Goal: Transaction & Acquisition: Purchase product/service

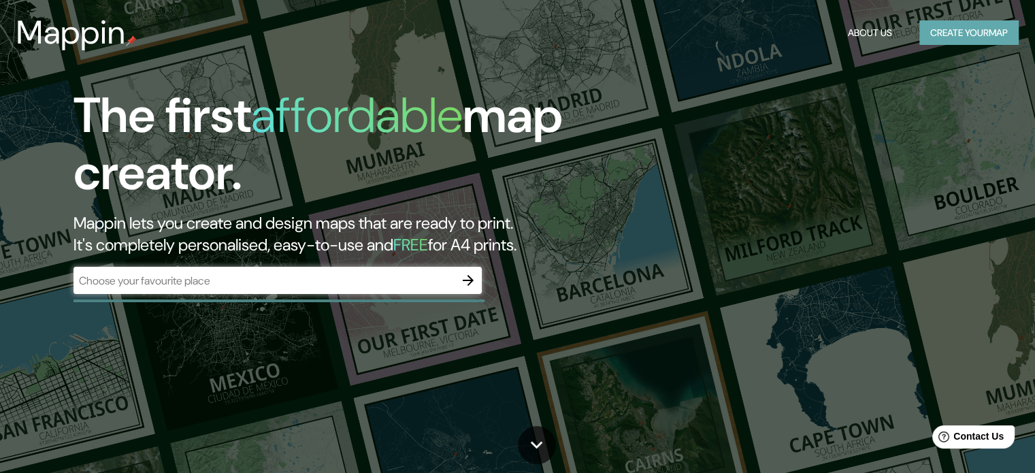
click at [965, 31] on button "Create your map" at bounding box center [969, 32] width 99 height 25
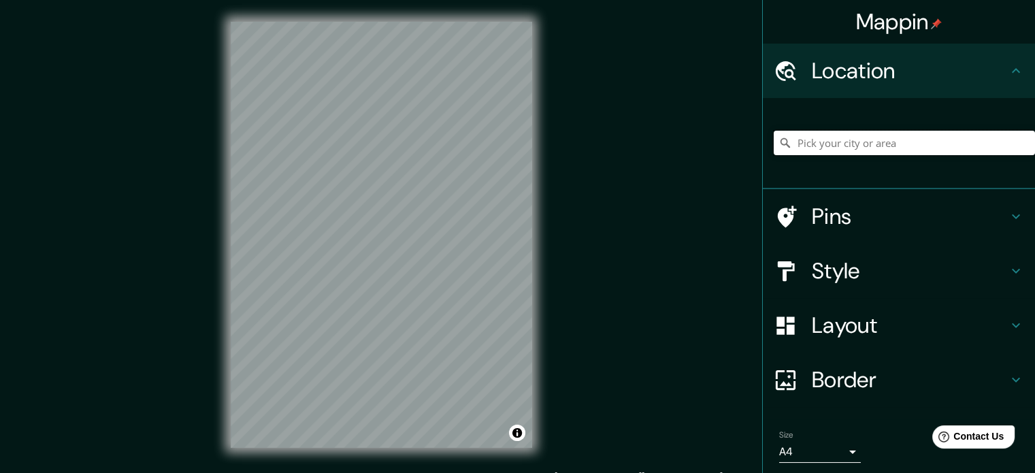
click at [882, 140] on input "Pick your city or area" at bounding box center [904, 143] width 261 height 25
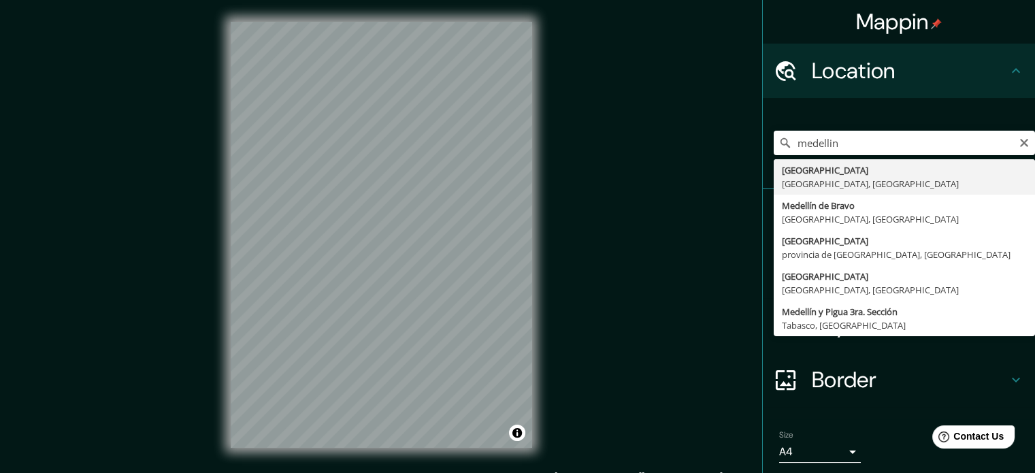
type input "[GEOGRAPHIC_DATA], [GEOGRAPHIC_DATA], [GEOGRAPHIC_DATA]"
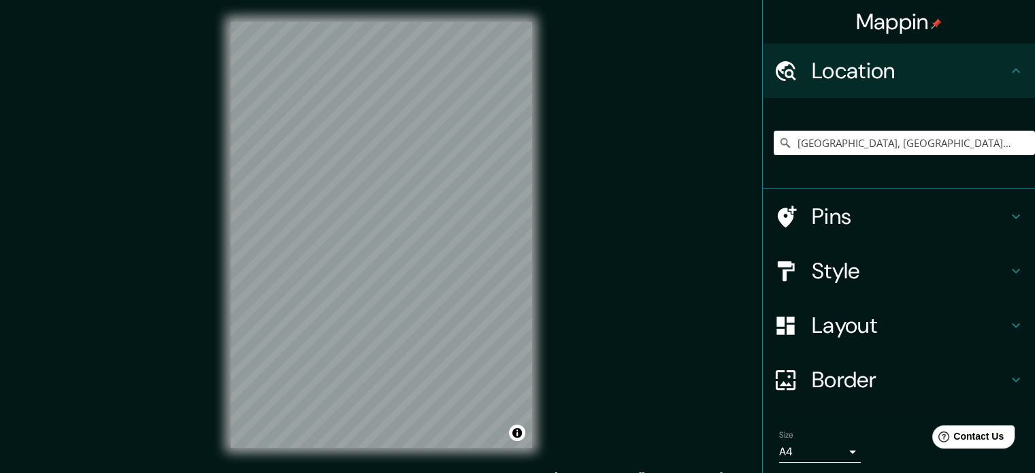
click at [856, 276] on h4 "Style" at bounding box center [910, 270] width 196 height 27
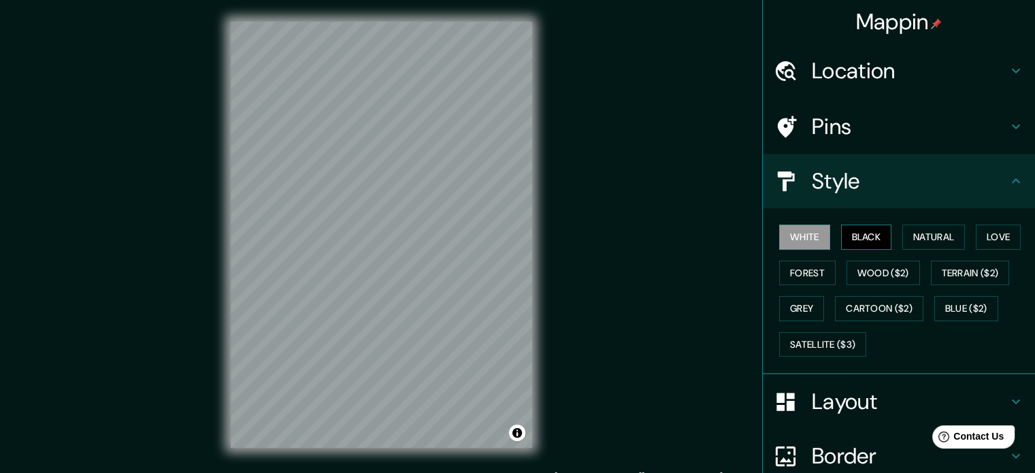
click at [847, 237] on button "Black" at bounding box center [866, 237] width 51 height 25
click at [779, 228] on button "White" at bounding box center [804, 237] width 51 height 25
click at [852, 236] on button "Black" at bounding box center [866, 237] width 51 height 25
click at [806, 236] on button "White" at bounding box center [804, 237] width 51 height 25
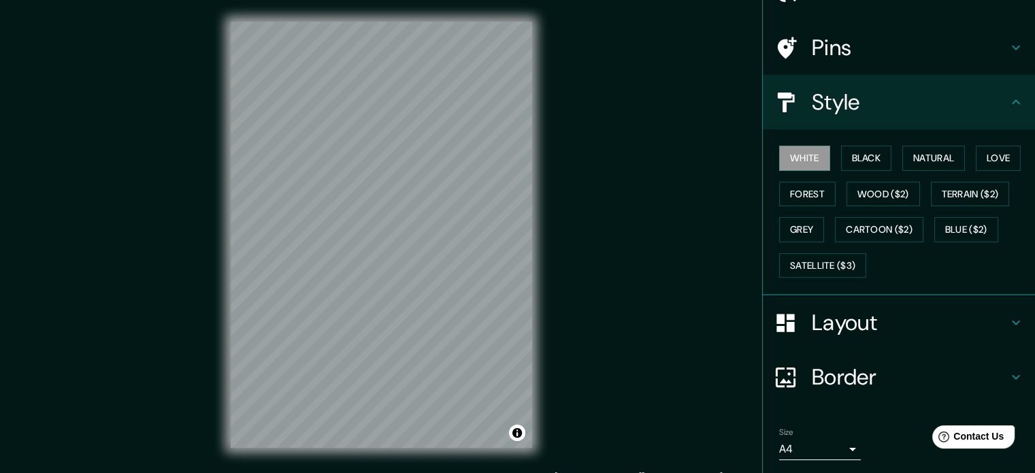
scroll to position [121, 0]
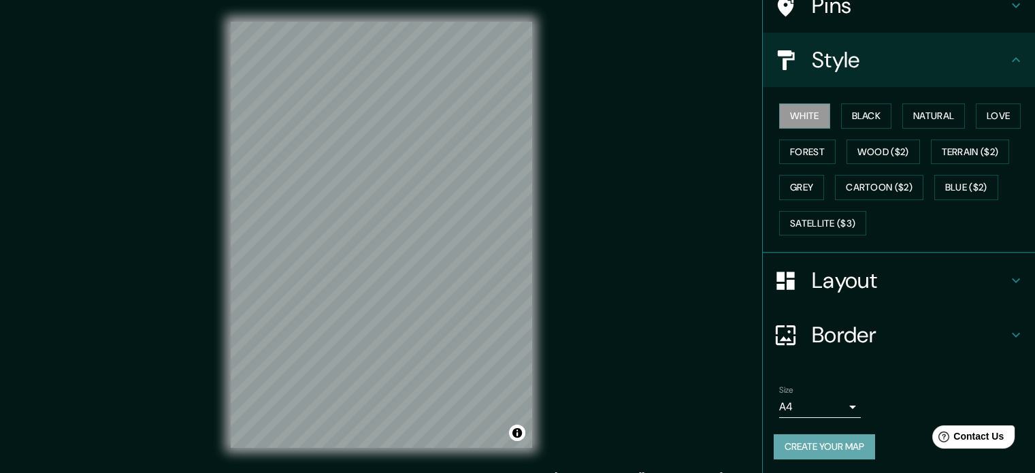
click at [836, 438] on button "Create your map" at bounding box center [824, 446] width 101 height 25
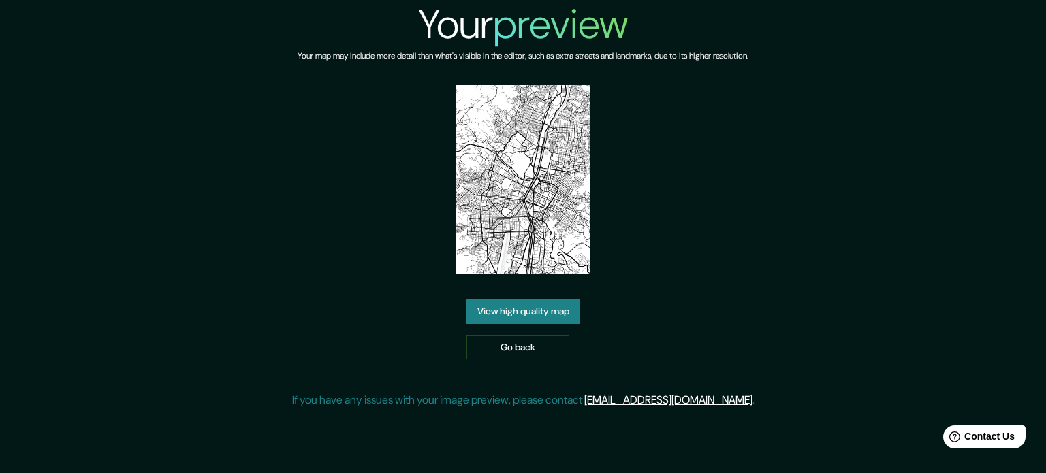
click at [547, 308] on link "View high quality map" at bounding box center [523, 311] width 114 height 25
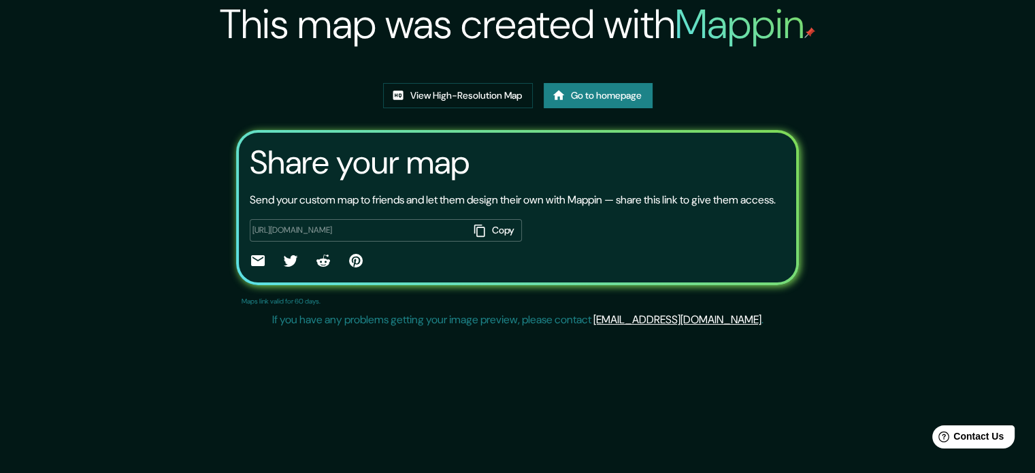
scroll to position [150, 0]
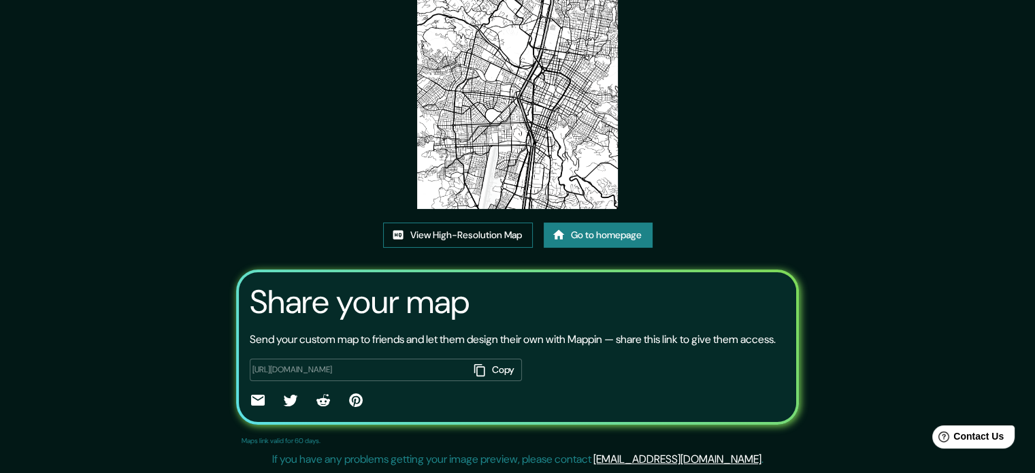
click at [494, 223] on link "View High-Resolution Map" at bounding box center [458, 235] width 150 height 25
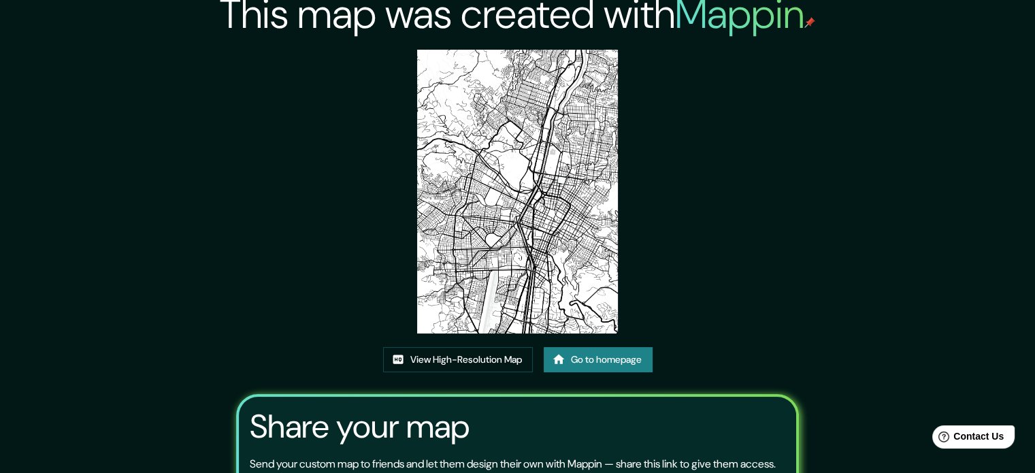
scroll to position [0, 0]
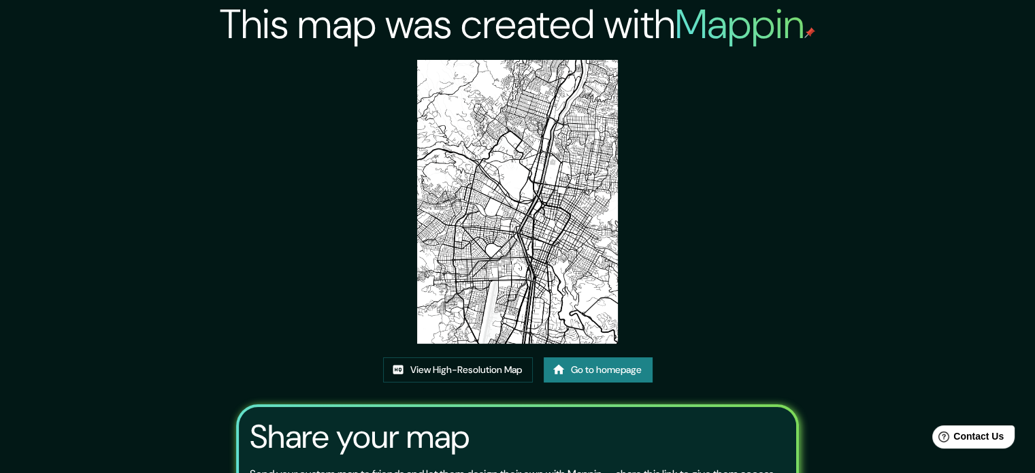
click at [620, 369] on link "Go to homepage" at bounding box center [598, 369] width 109 height 25
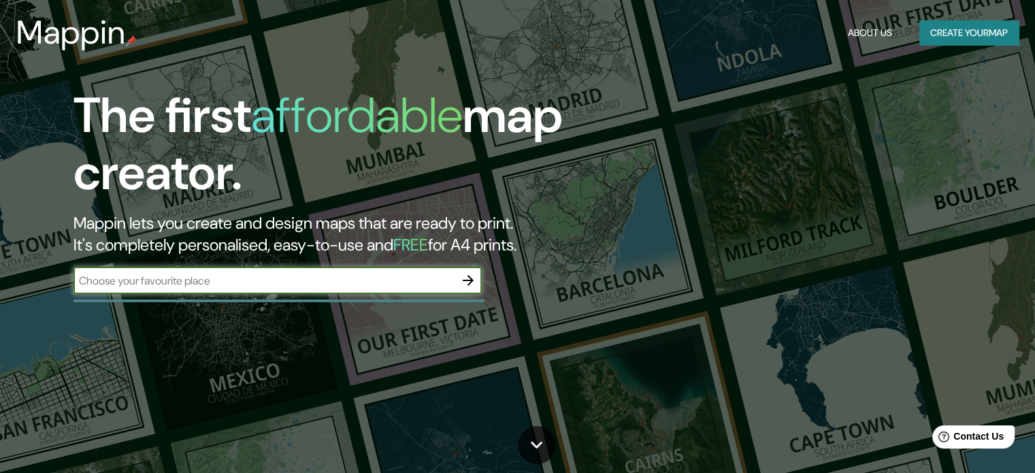
click at [406, 277] on input "text" at bounding box center [264, 281] width 381 height 16
type input "medellin"
click at [468, 283] on icon "button" at bounding box center [468, 280] width 16 height 16
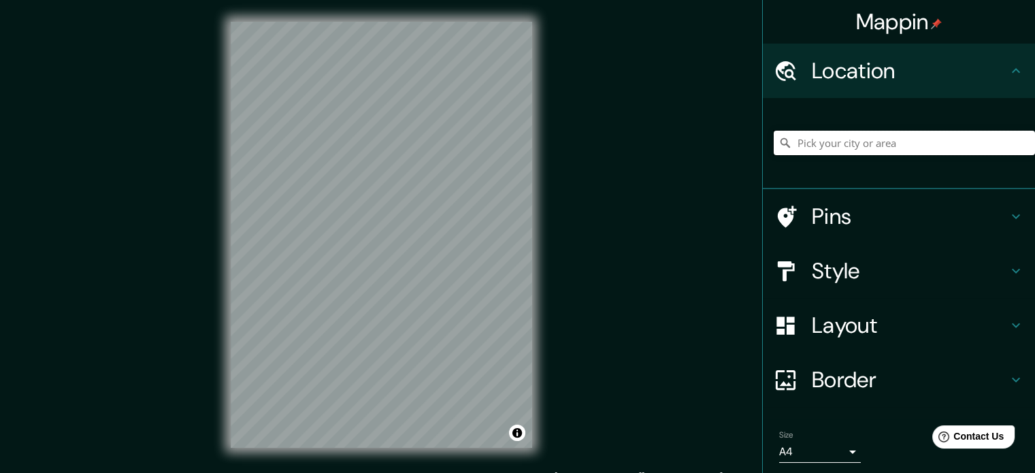
click at [817, 150] on input "Pick your city or area" at bounding box center [904, 143] width 261 height 25
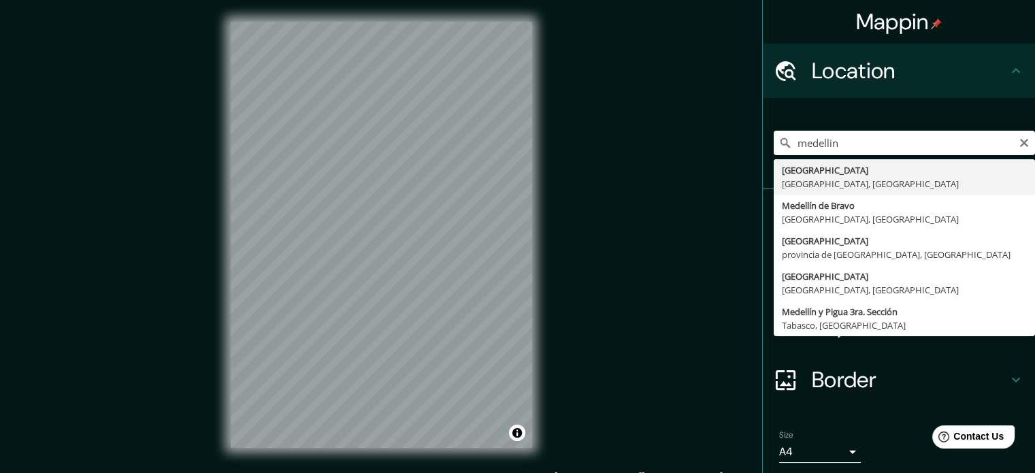
type input "[GEOGRAPHIC_DATA], [GEOGRAPHIC_DATA], [GEOGRAPHIC_DATA]"
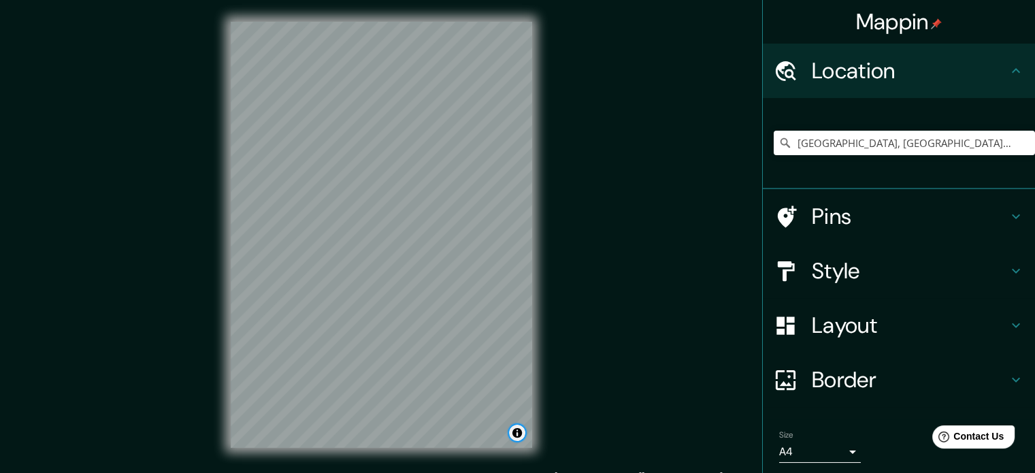
click at [517, 438] on button "Toggle attribution" at bounding box center [517, 433] width 16 height 16
click at [615, 386] on div "Mappin Location Medellín, Antioquia, Colombia Pins Style Layout Border Choose a…" at bounding box center [517, 246] width 1035 height 492
click at [517, 435] on button "Toggle attribution" at bounding box center [517, 433] width 16 height 16
click at [577, 293] on div "Mappin Location Medellín, Antioquia, Colombia Pins Style Layout Border Choose a…" at bounding box center [517, 246] width 1035 height 492
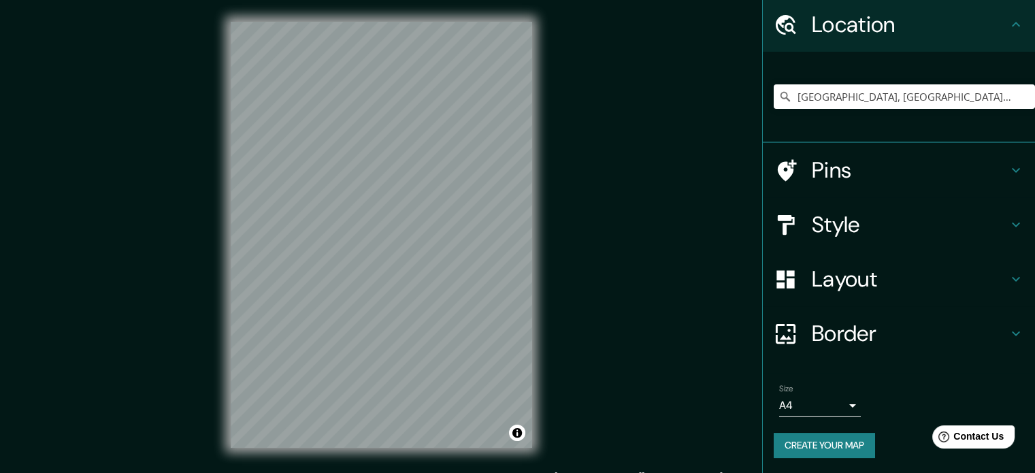
click at [905, 275] on h4 "Layout" at bounding box center [910, 279] width 196 height 27
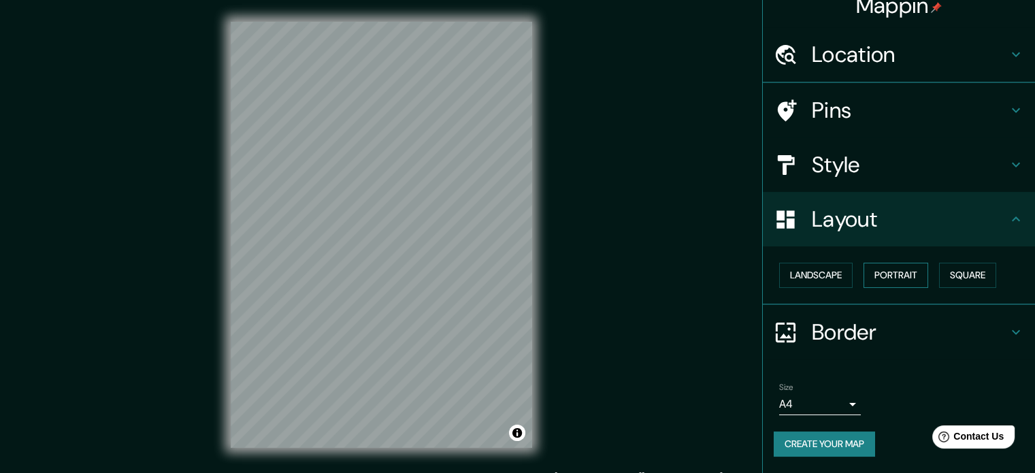
scroll to position [15, 0]
click at [814, 274] on button "Landscape" at bounding box center [816, 276] width 74 height 25
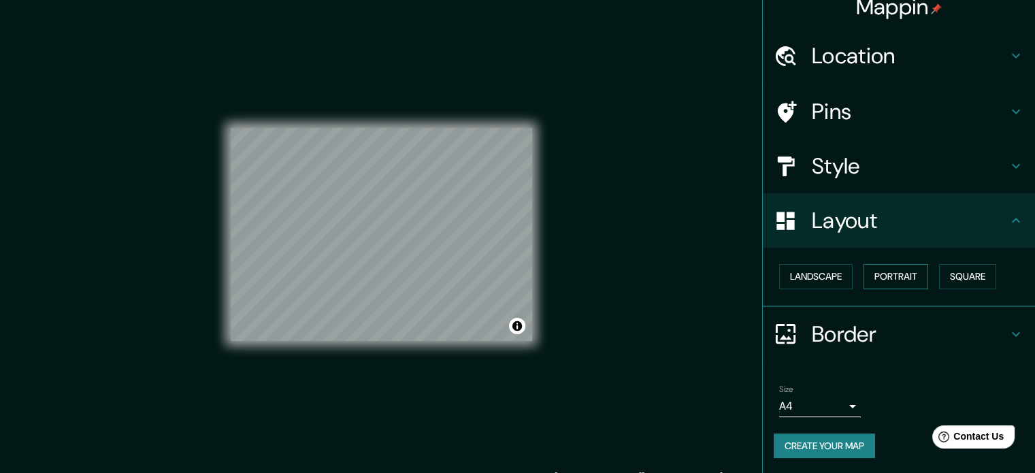
click at [864, 274] on button "Portrait" at bounding box center [896, 276] width 65 height 25
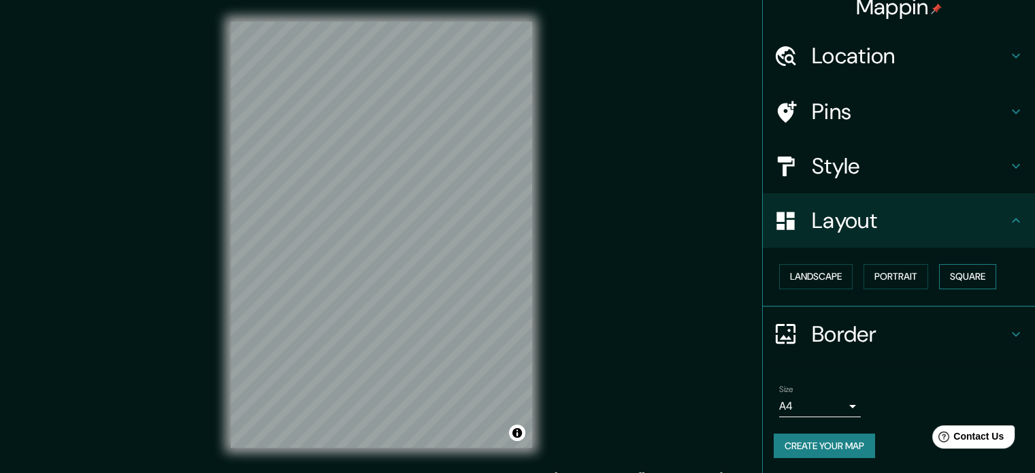
click at [978, 277] on button "Square" at bounding box center [967, 276] width 57 height 25
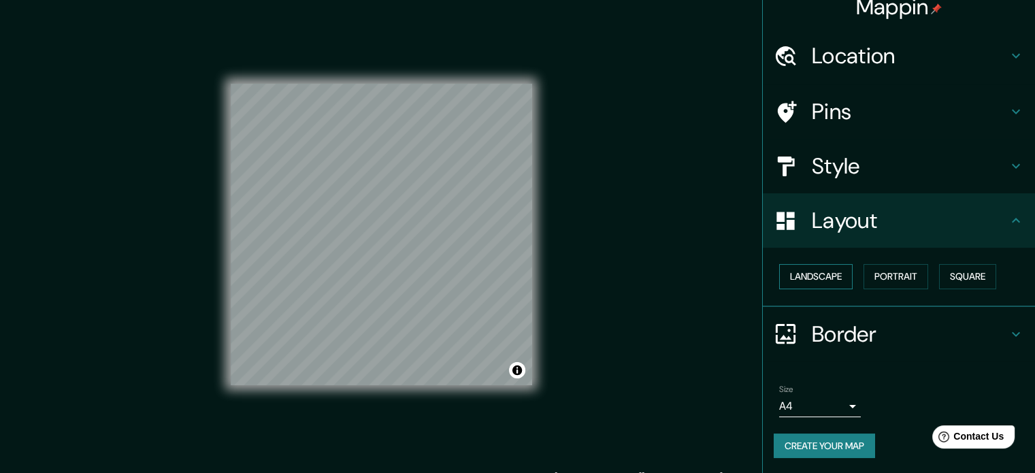
click at [809, 271] on button "Landscape" at bounding box center [816, 276] width 74 height 25
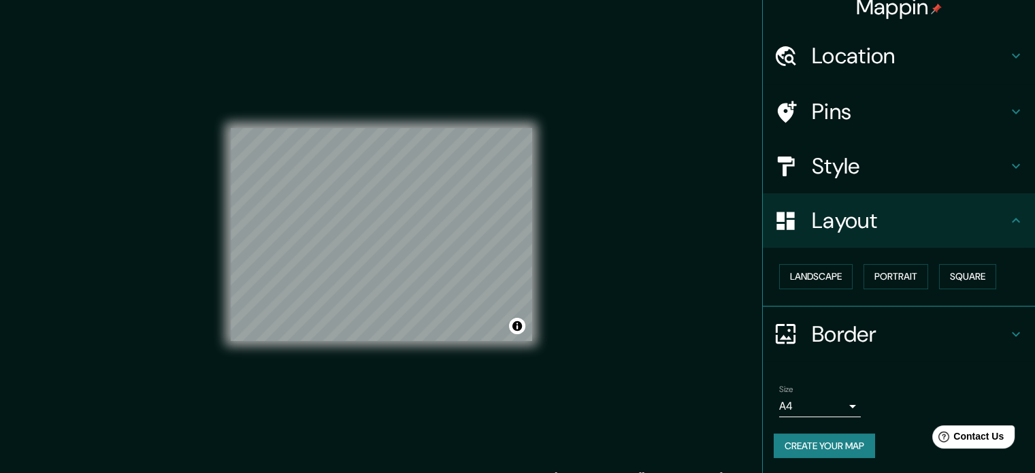
click at [858, 57] on h4 "Location" at bounding box center [910, 55] width 196 height 27
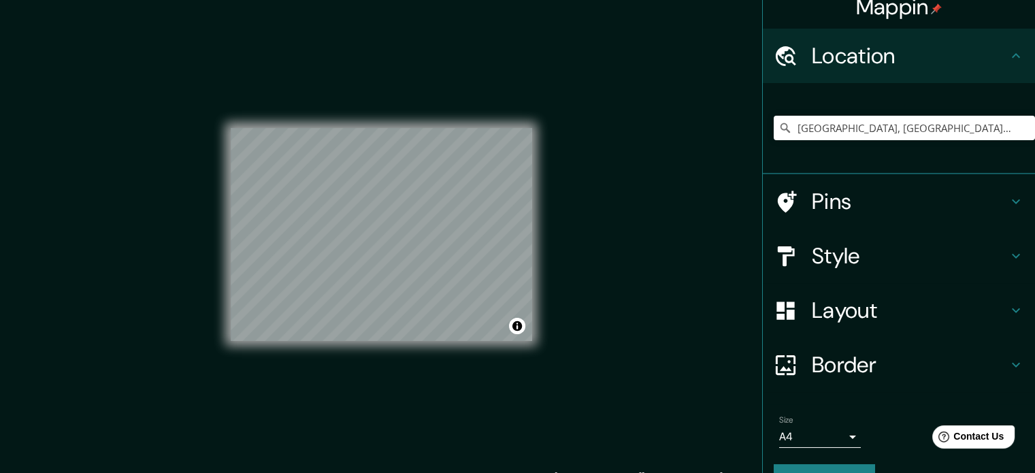
click at [858, 57] on h4 "Location" at bounding box center [910, 55] width 196 height 27
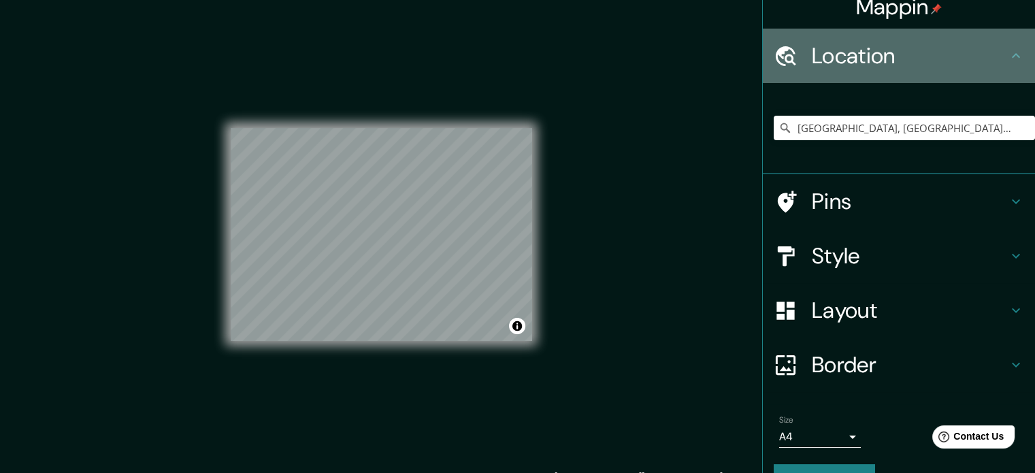
click at [1012, 56] on icon at bounding box center [1016, 55] width 8 height 5
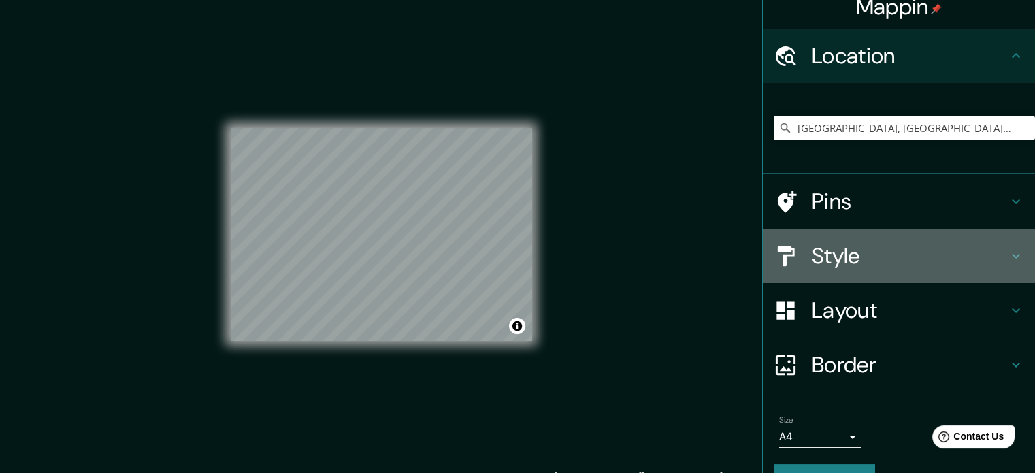
click at [1008, 263] on div "Style" at bounding box center [899, 256] width 272 height 54
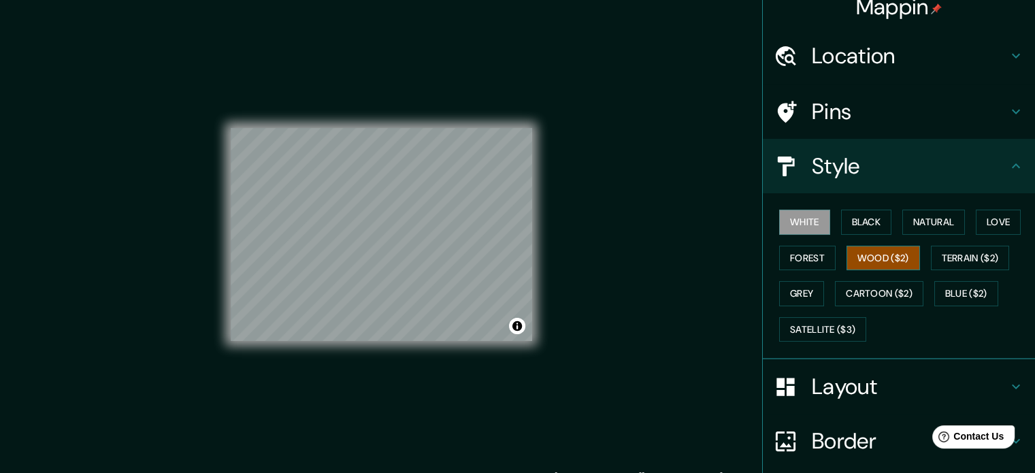
click at [854, 248] on button "Wood ($2)" at bounding box center [884, 258] width 74 height 25
click at [983, 253] on button "Terrain ($2)" at bounding box center [970, 258] width 79 height 25
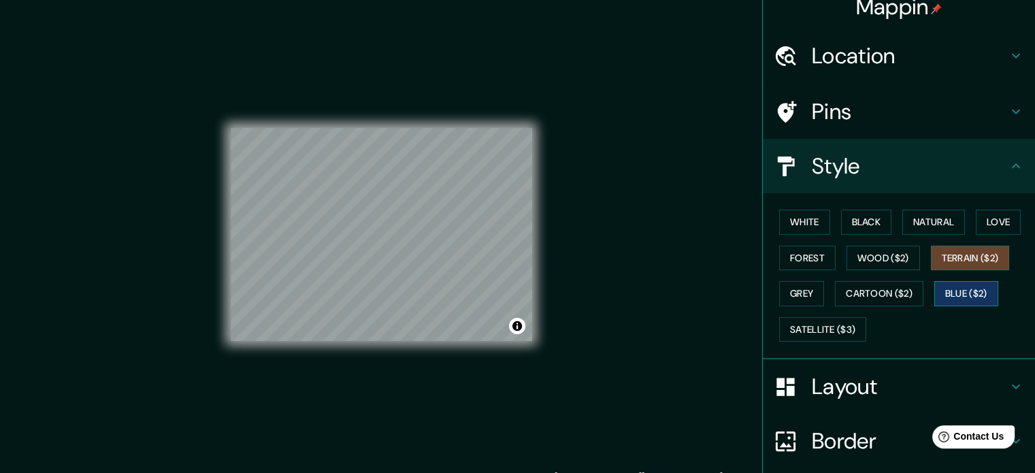
click at [971, 291] on button "Blue ($2)" at bounding box center [967, 293] width 64 height 25
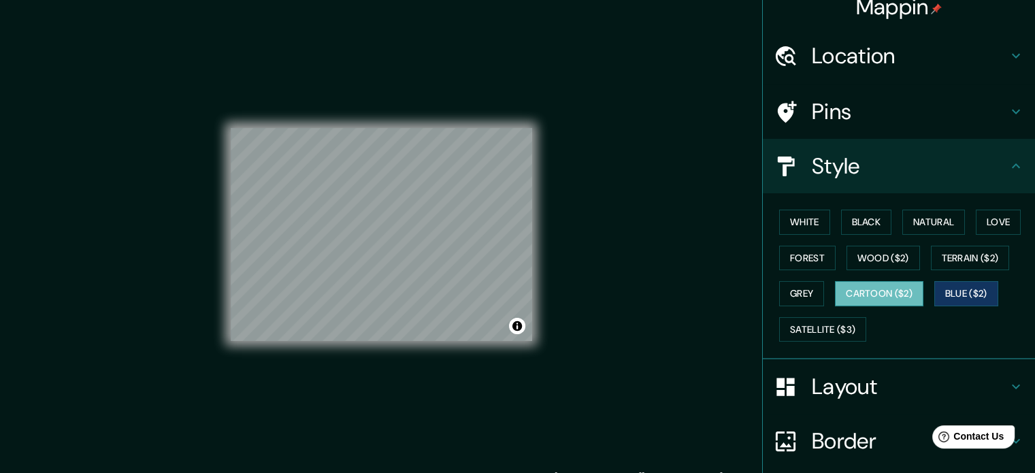
click at [848, 291] on button "Cartoon ($2)" at bounding box center [879, 293] width 89 height 25
click at [779, 291] on button "Grey" at bounding box center [801, 293] width 45 height 25
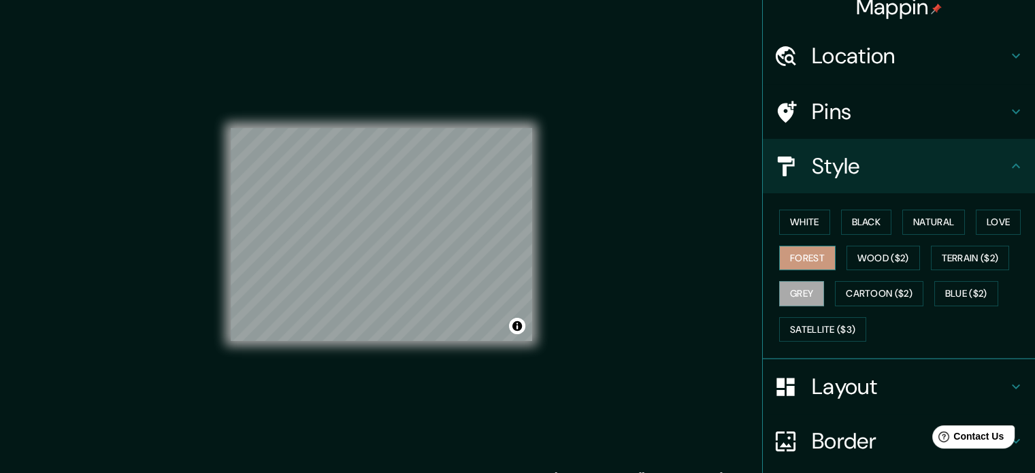
click at [807, 252] on button "Forest" at bounding box center [807, 258] width 57 height 25
click at [805, 217] on button "White" at bounding box center [804, 222] width 51 height 25
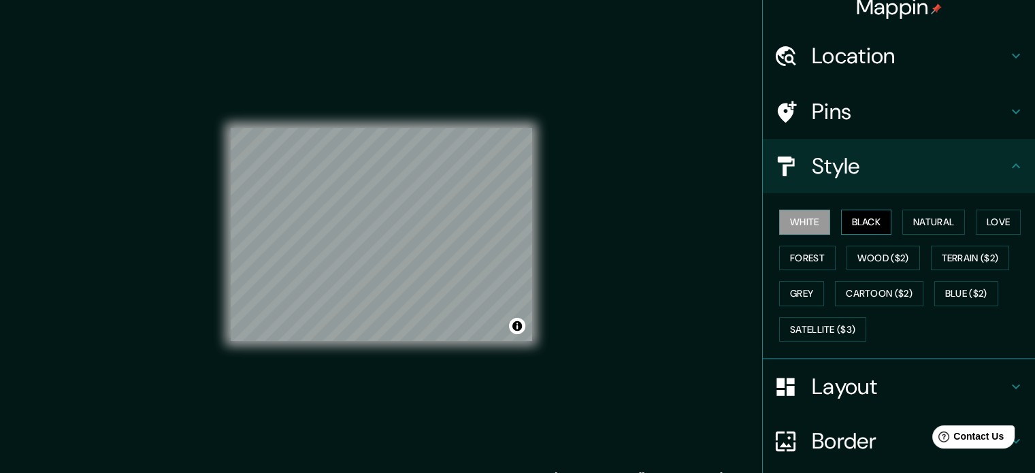
click at [843, 223] on button "Black" at bounding box center [866, 222] width 51 height 25
click at [787, 219] on button "White" at bounding box center [804, 222] width 51 height 25
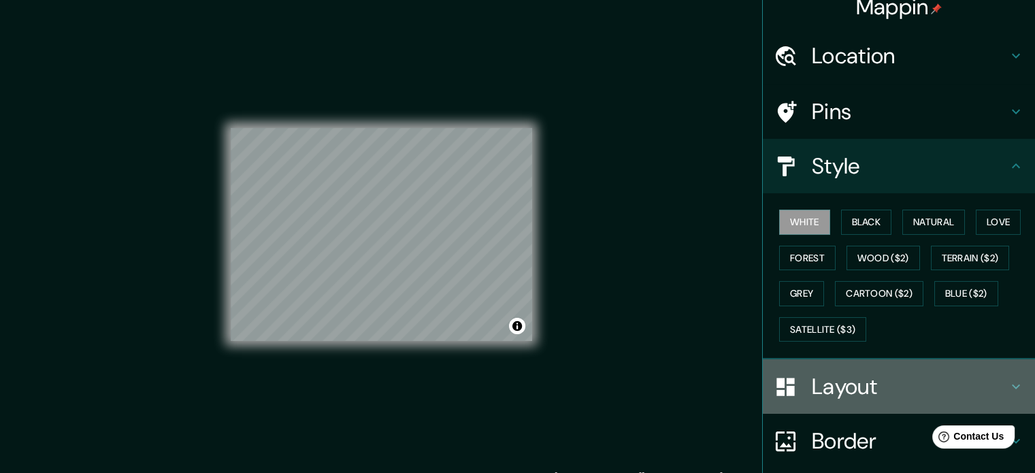
click at [866, 373] on h4 "Layout" at bounding box center [910, 386] width 196 height 27
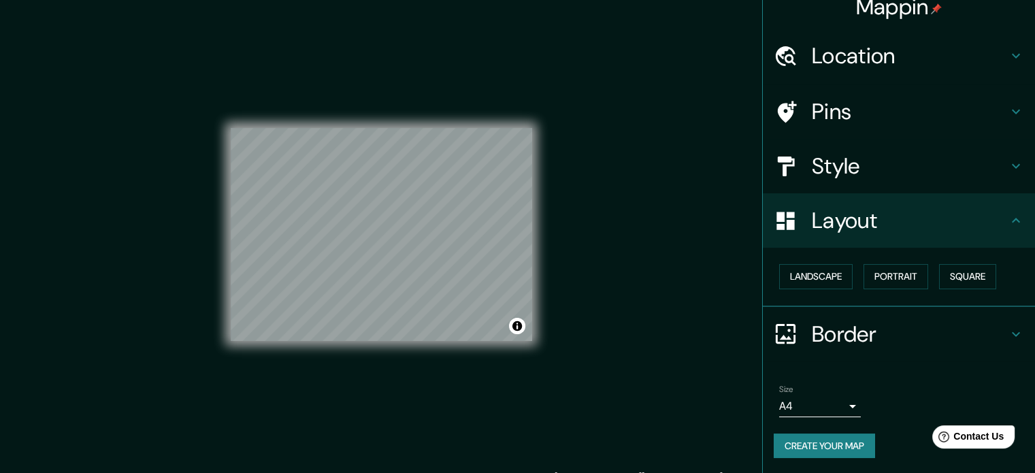
scroll to position [18, 0]
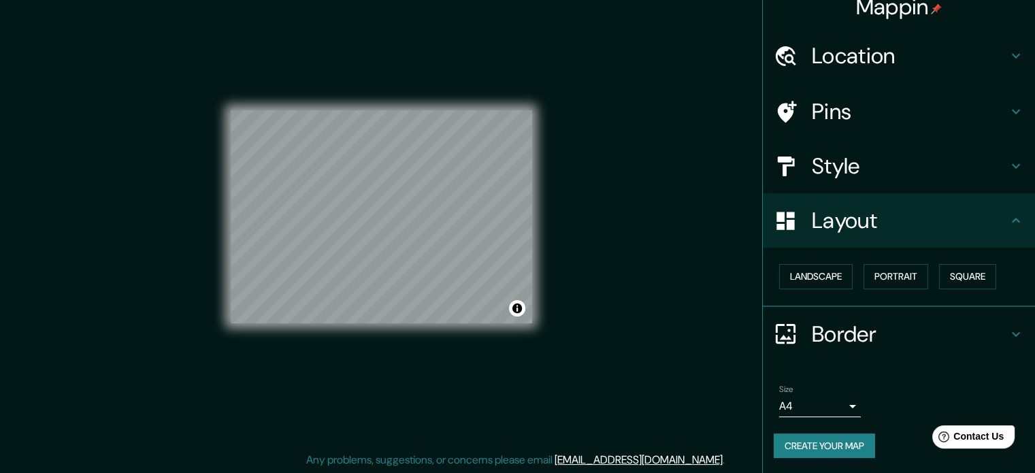
click at [842, 404] on body "Mappin Location Medellín, Antioquia, Colombia Pins Style Layout Landscape Portr…" at bounding box center [517, 218] width 1035 height 473
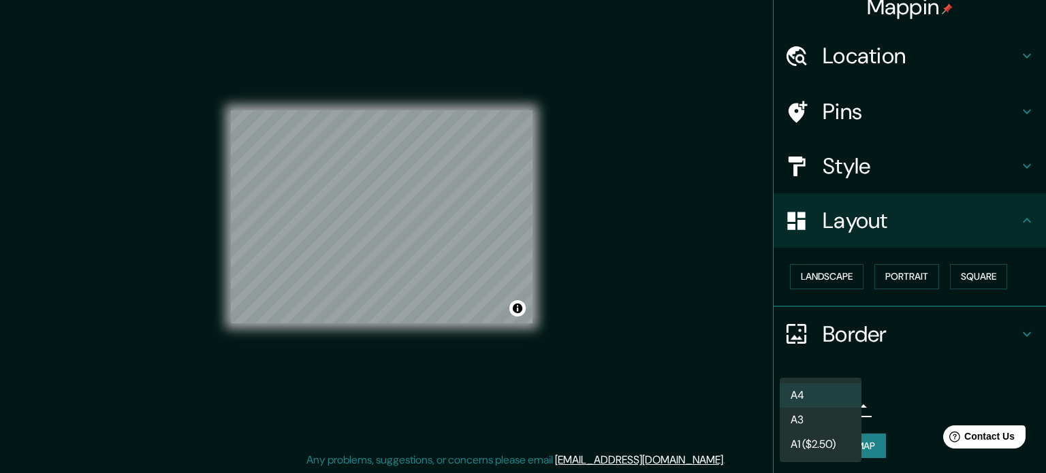
click at [829, 390] on li "A4" at bounding box center [820, 395] width 82 height 25
click at [831, 401] on body "Mappin Location Medellín, Antioquia, Colombia Pins Style Layout Landscape Portr…" at bounding box center [523, 218] width 1046 height 473
click at [812, 414] on li "A3" at bounding box center [820, 420] width 82 height 25
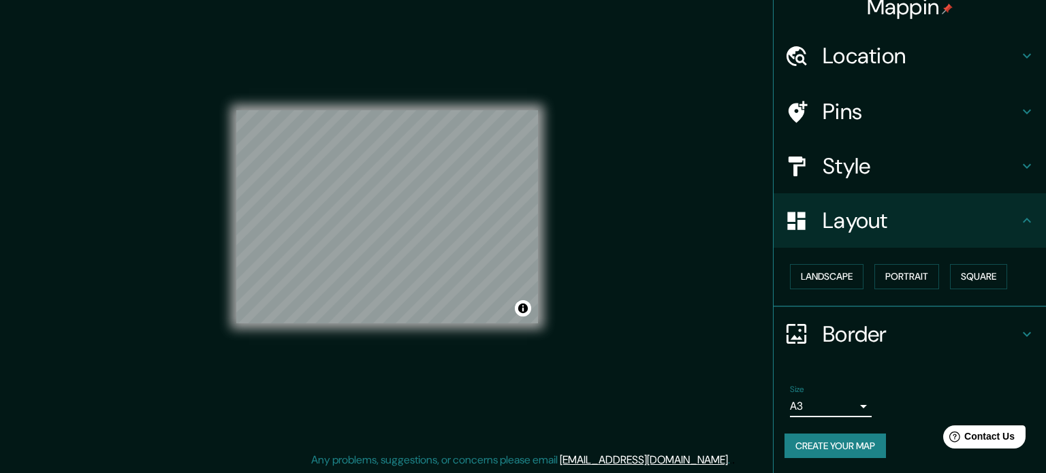
click at [828, 411] on body "Mappin Location Medellín, Antioquia, Colombia Pins Style Layout Landscape Portr…" at bounding box center [523, 218] width 1046 height 473
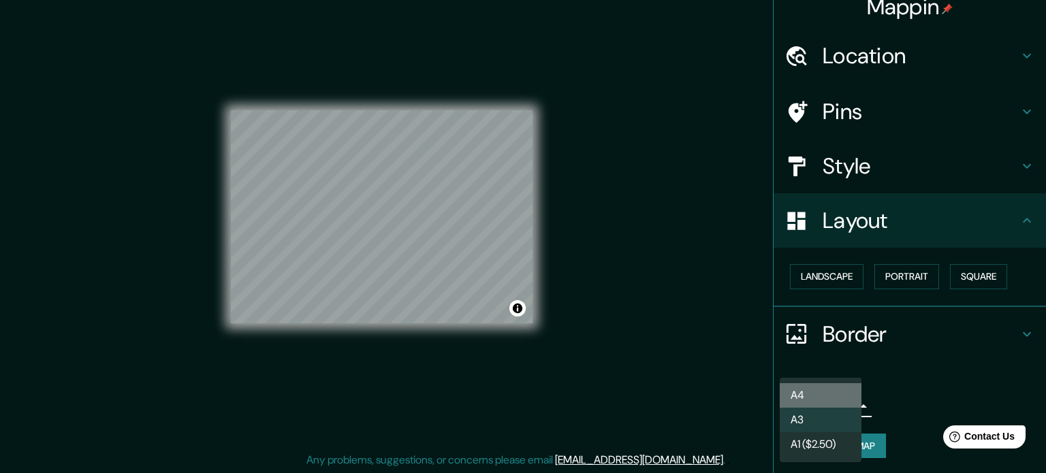
click at [828, 386] on li "A4" at bounding box center [820, 395] width 82 height 25
type input "single"
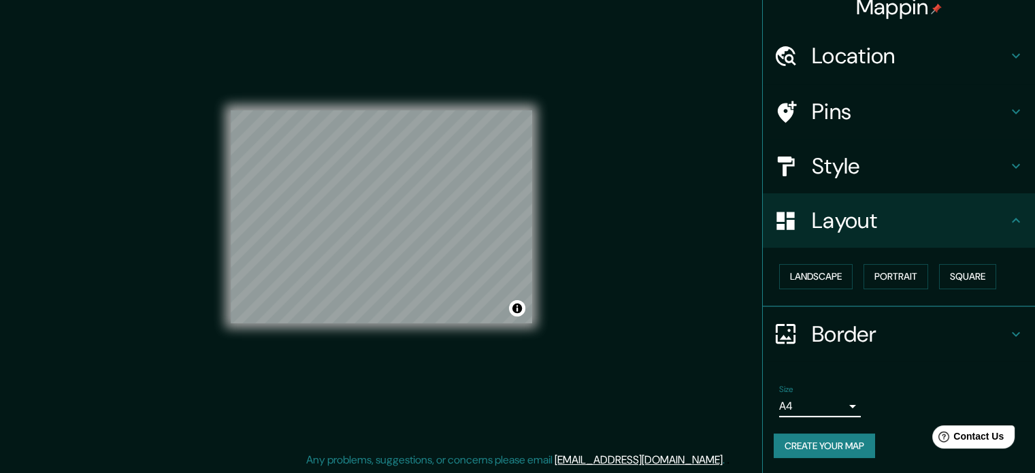
click at [833, 447] on button "Create your map" at bounding box center [824, 446] width 101 height 25
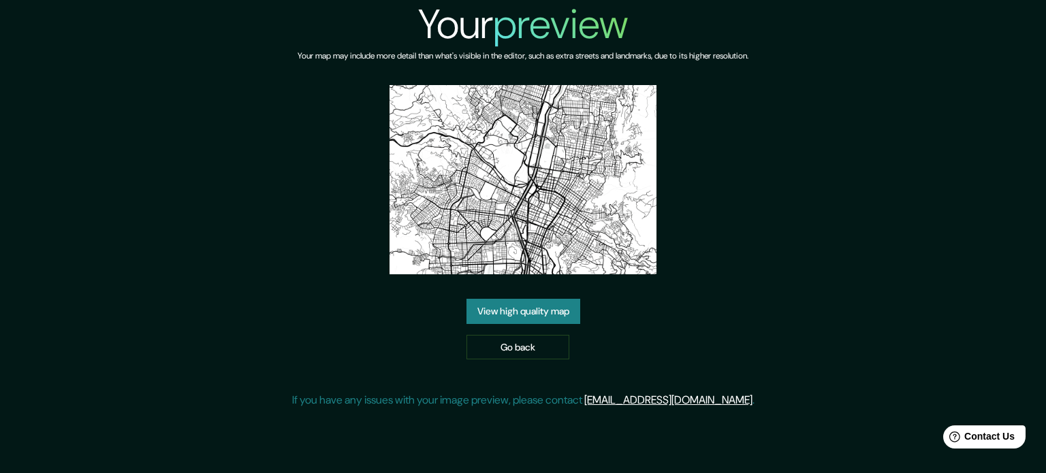
click at [517, 311] on link "View high quality map" at bounding box center [523, 311] width 114 height 25
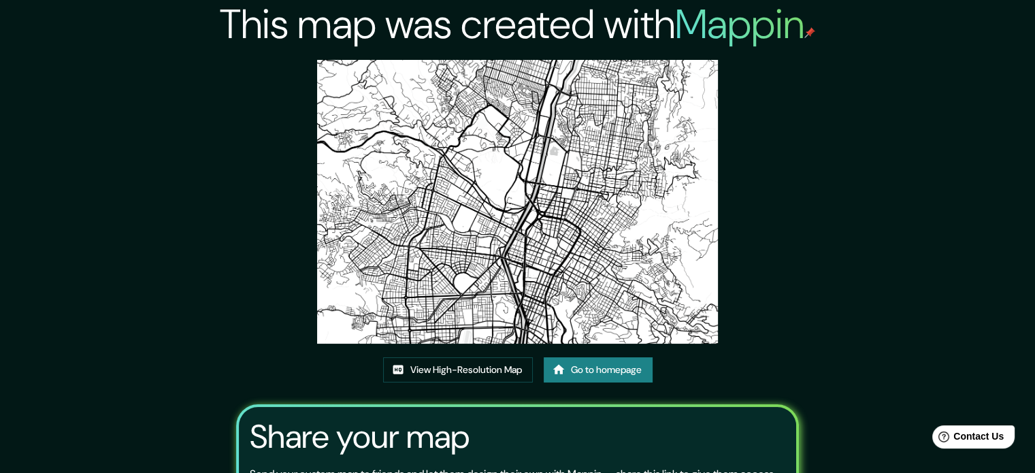
click at [538, 218] on img at bounding box center [518, 202] width 402 height 284
click at [647, 366] on link "Go to homepage" at bounding box center [598, 369] width 109 height 25
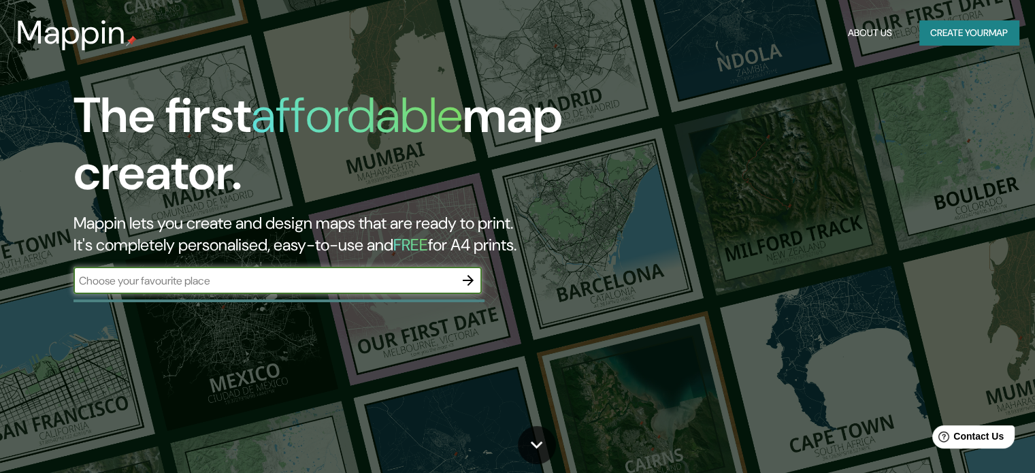
click at [403, 274] on input "text" at bounding box center [264, 281] width 381 height 16
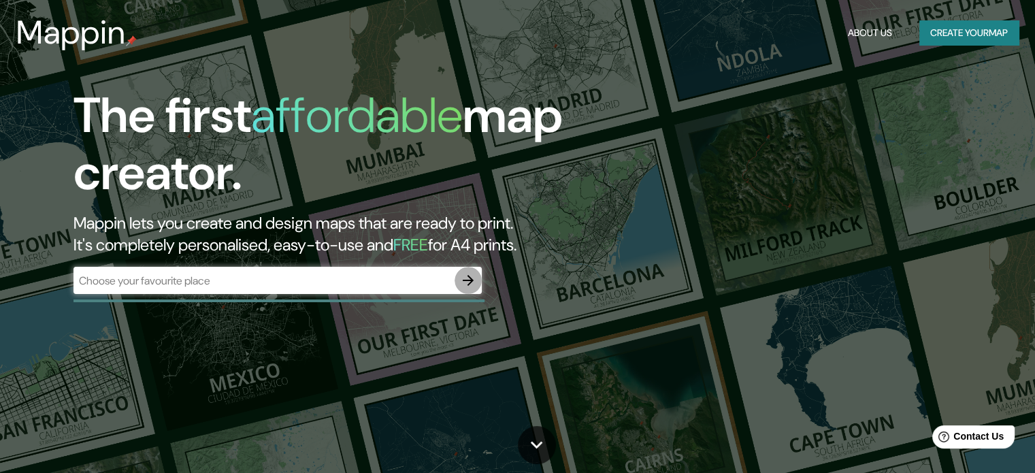
click at [468, 277] on icon "button" at bounding box center [468, 280] width 16 height 16
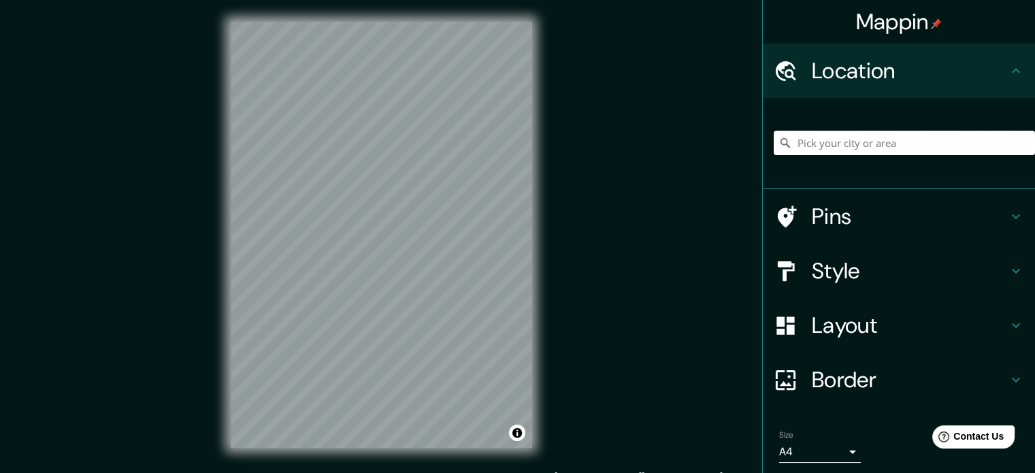
click at [827, 148] on input "Pick your city or area" at bounding box center [904, 143] width 261 height 25
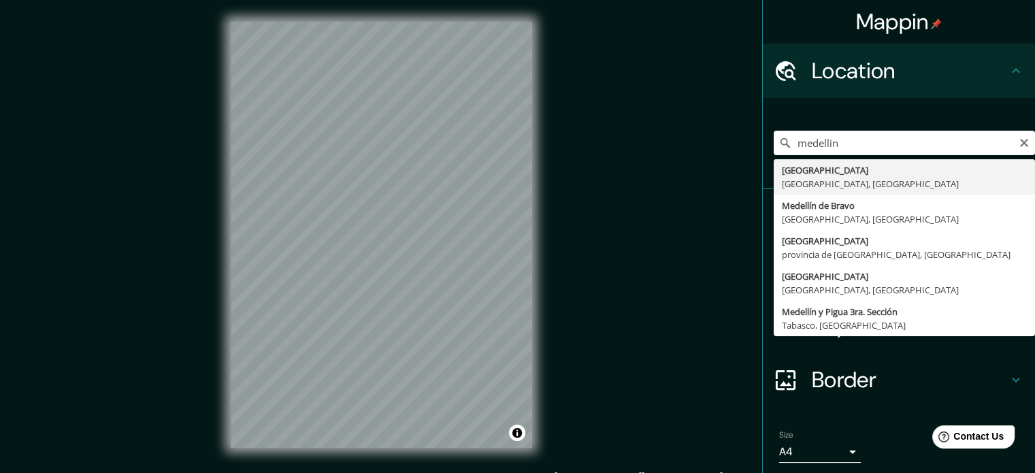
type input "Medellín, Antioquia, Colombia"
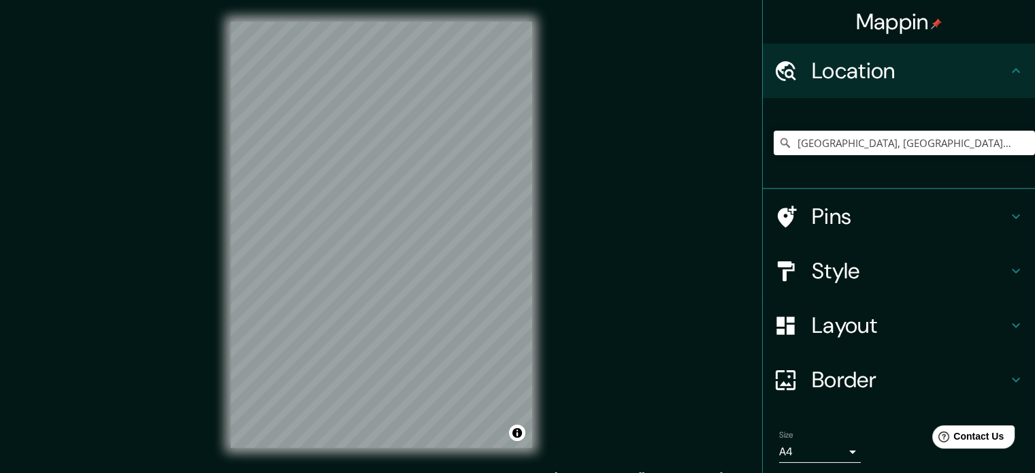
click at [833, 385] on h4 "Border" at bounding box center [910, 379] width 196 height 27
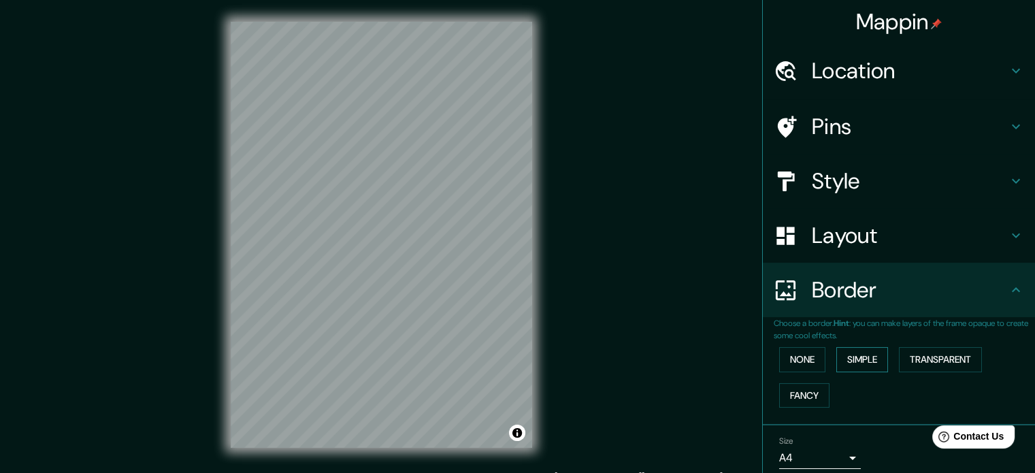
drag, startPoint x: 791, startPoint y: 353, endPoint x: 830, endPoint y: 357, distance: 39.1
click at [792, 353] on button "None" at bounding box center [802, 359] width 46 height 25
click at [839, 359] on button "Simple" at bounding box center [863, 359] width 52 height 25
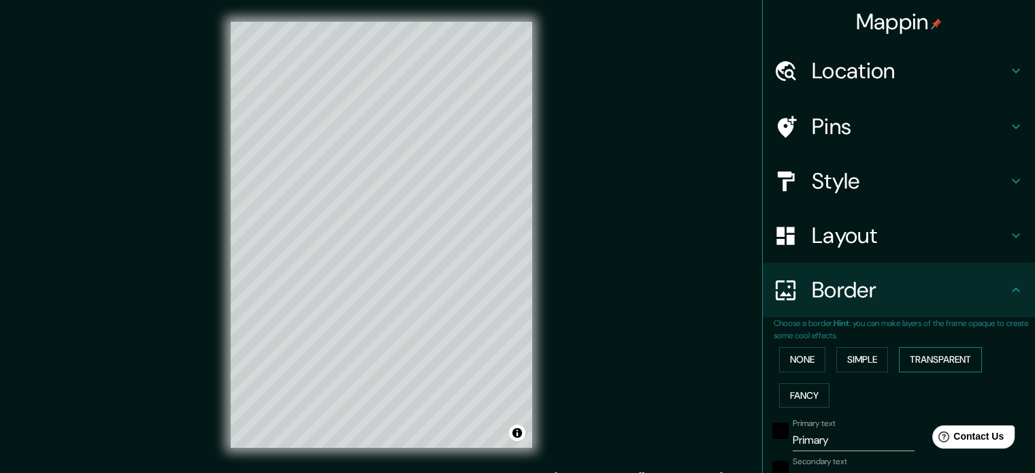
click at [915, 367] on button "Transparent" at bounding box center [940, 359] width 83 height 25
click at [779, 391] on button "Fancy" at bounding box center [804, 395] width 50 height 25
click at [788, 359] on button "None" at bounding box center [802, 359] width 46 height 25
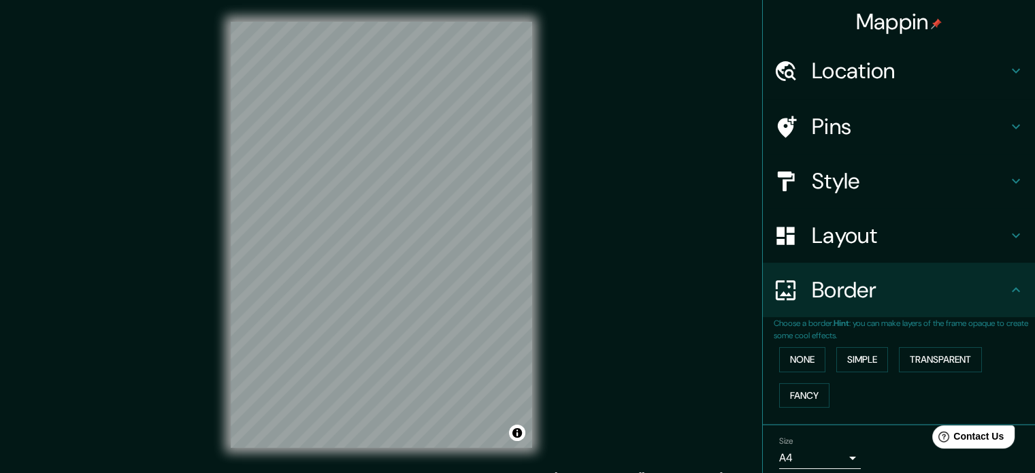
click at [850, 229] on h4 "Layout" at bounding box center [910, 235] width 196 height 27
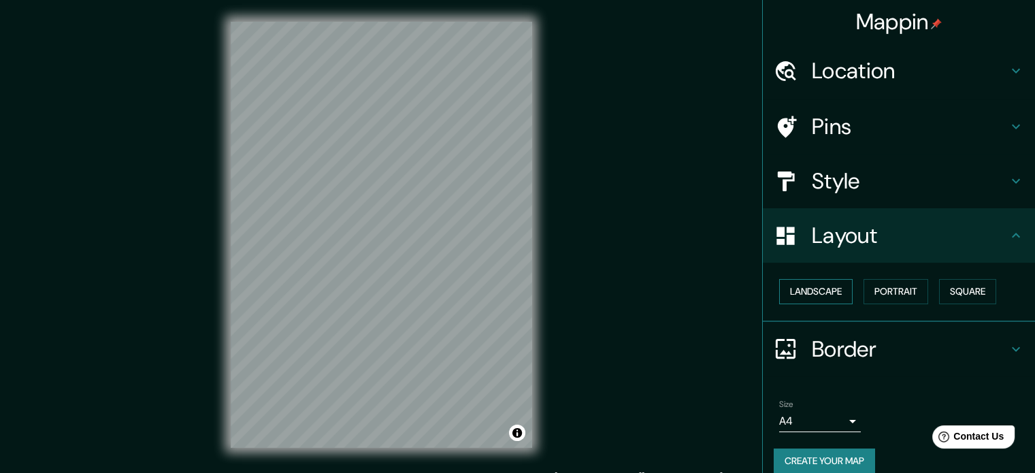
click at [806, 291] on button "Landscape" at bounding box center [816, 291] width 74 height 25
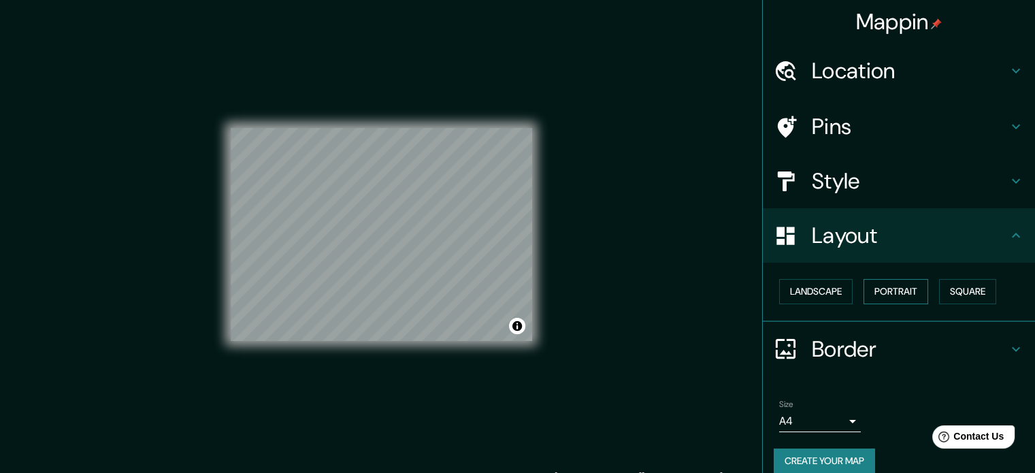
click at [893, 291] on button "Portrait" at bounding box center [896, 291] width 65 height 25
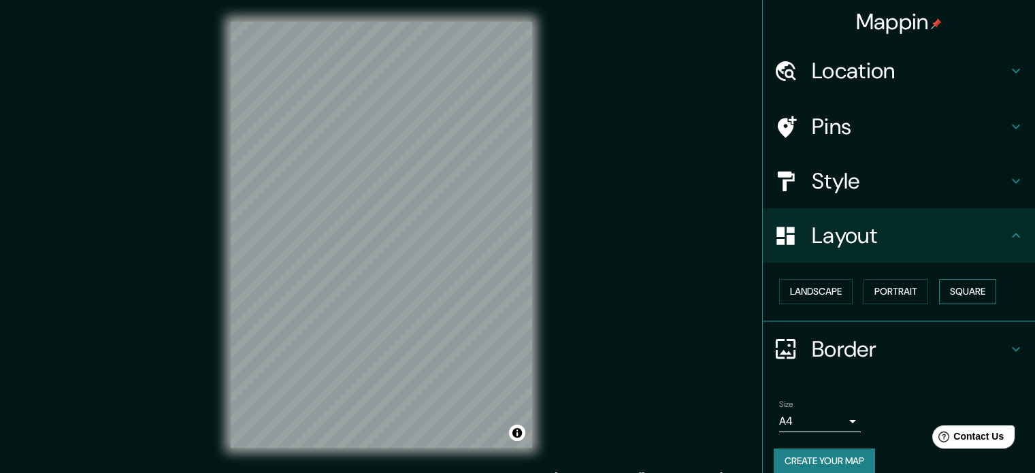
drag, startPoint x: 961, startPoint y: 292, endPoint x: 953, endPoint y: 292, distance: 8.2
click at [958, 292] on button "Square" at bounding box center [967, 291] width 57 height 25
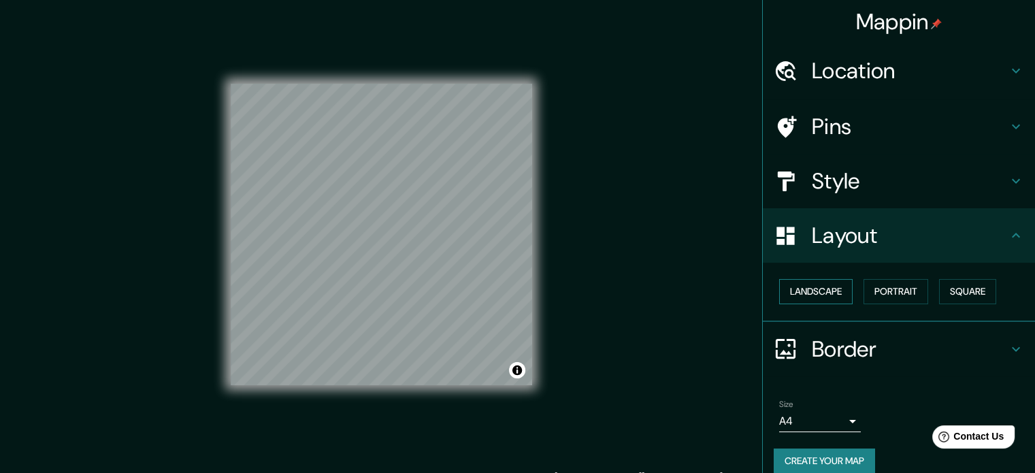
click at [779, 292] on button "Landscape" at bounding box center [816, 291] width 74 height 25
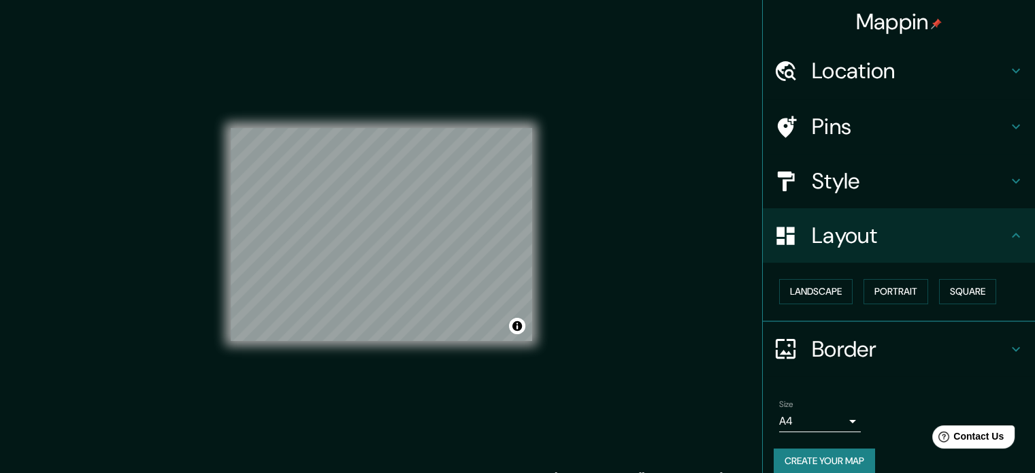
click at [380, 361] on div "© Mapbox © OpenStreetMap Improve this map" at bounding box center [382, 235] width 302 height 426
click at [828, 453] on button "Create your map" at bounding box center [824, 461] width 101 height 25
click at [828, 449] on button "Create your map" at bounding box center [824, 461] width 101 height 25
click at [710, 234] on div "Mappin Location Medellín, Antioquia, Colombia Pins Style Layout Landscape Portr…" at bounding box center [517, 246] width 1035 height 492
click at [802, 416] on body "Mappin Location Medellín, Antioquia, Colombia Pins Style Layout Landscape Portr…" at bounding box center [517, 236] width 1035 height 473
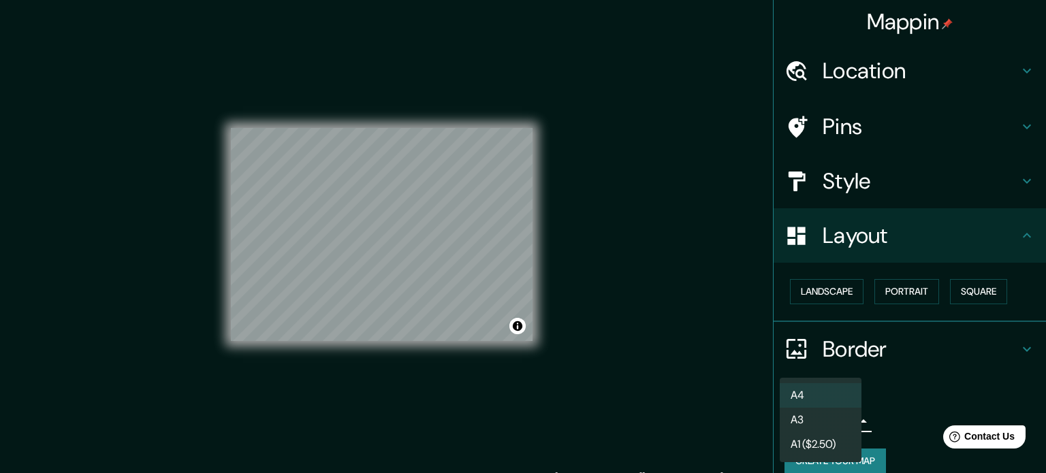
click at [805, 398] on li "A4" at bounding box center [820, 395] width 82 height 25
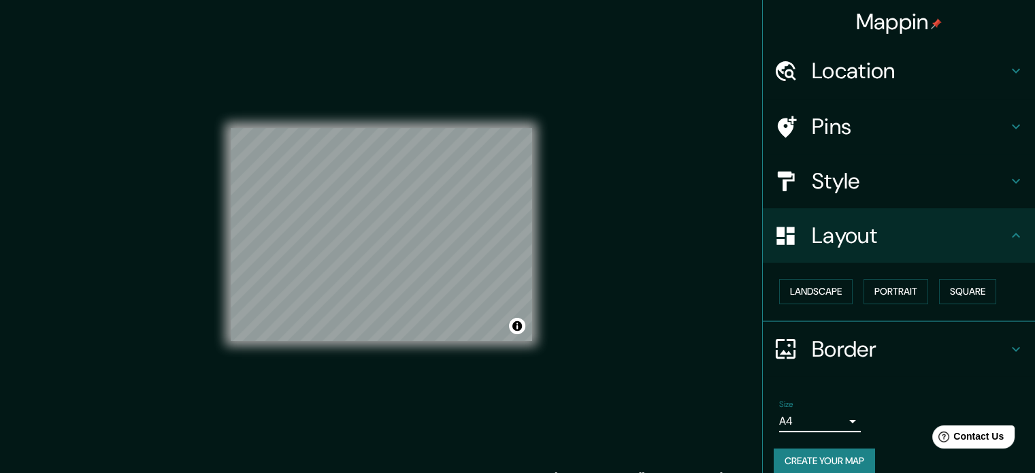
click at [835, 451] on button "Create your map" at bounding box center [824, 461] width 101 height 25
click at [825, 168] on h4 "Style" at bounding box center [910, 180] width 196 height 27
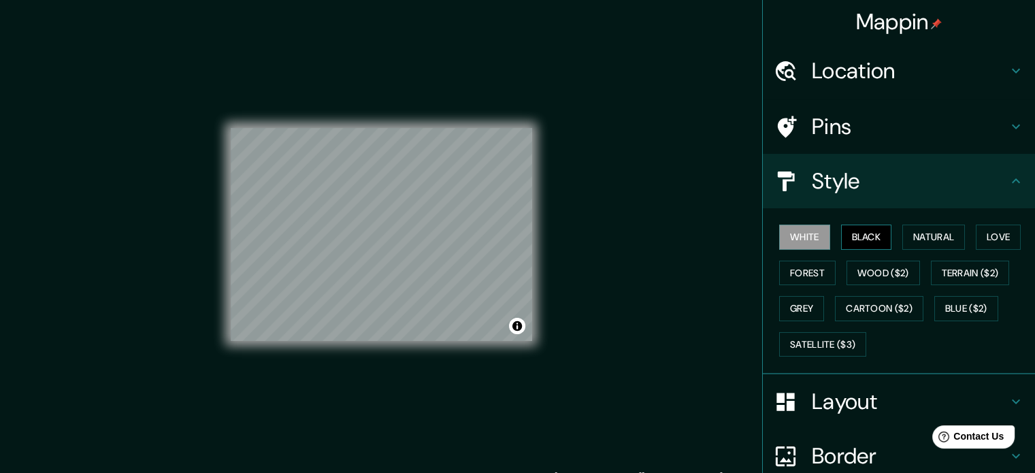
click at [852, 236] on button "Black" at bounding box center [866, 237] width 51 height 25
click at [779, 234] on button "White" at bounding box center [804, 237] width 51 height 25
click at [742, 236] on div "Mappin Location Medellín, Antioquia, Colombia Pins Style White Black Natural Lo…" at bounding box center [517, 246] width 1035 height 492
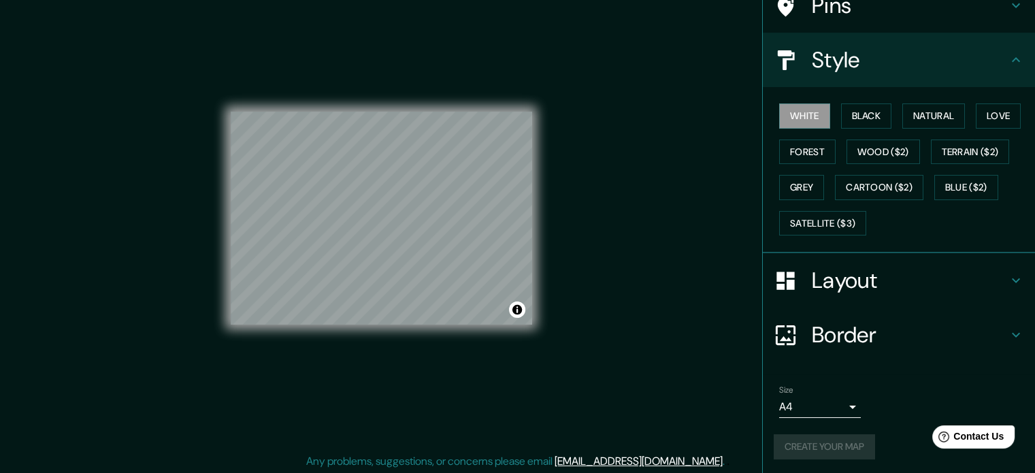
scroll to position [18, 0]
click at [678, 321] on div "Mappin Location Medellín, Antioquia, Colombia Pins Style White Black Natural Lo…" at bounding box center [517, 228] width 1035 height 492
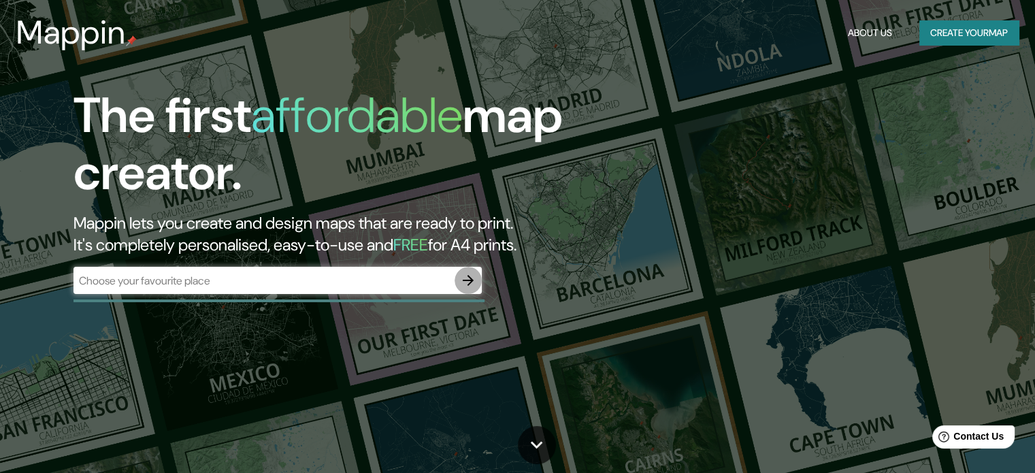
click at [469, 283] on icon "button" at bounding box center [468, 280] width 11 height 11
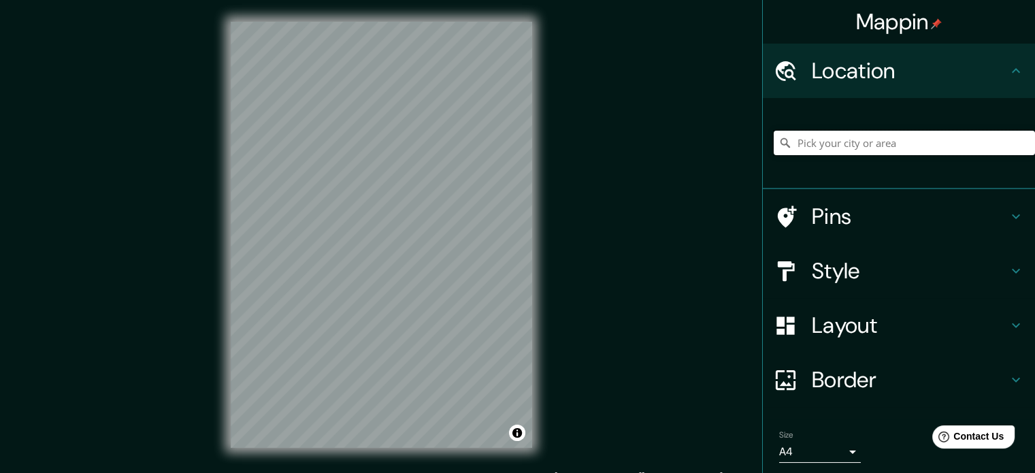
click at [833, 140] on input "Pick your city or area" at bounding box center [904, 143] width 261 height 25
click at [861, 144] on input "medellin" at bounding box center [904, 143] width 261 height 25
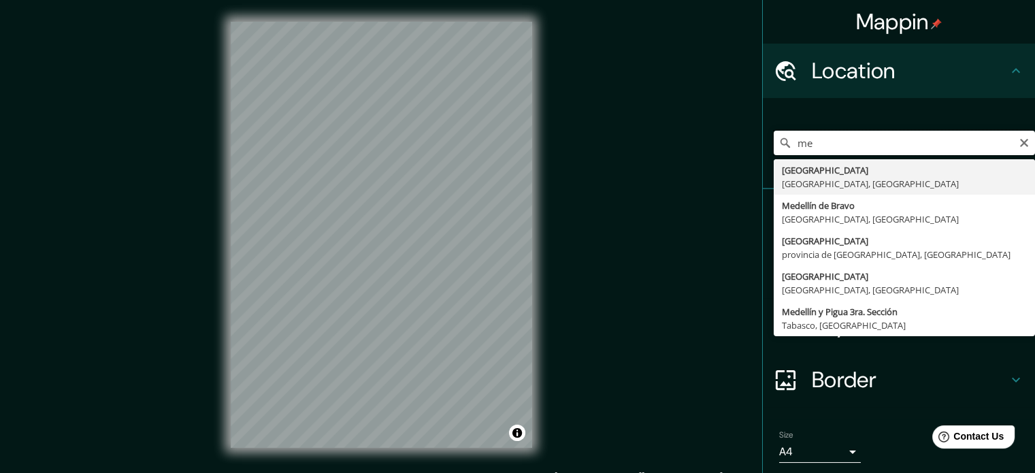
type input "m"
type input "[GEOGRAPHIC_DATA], [GEOGRAPHIC_DATA], [GEOGRAPHIC_DATA]"
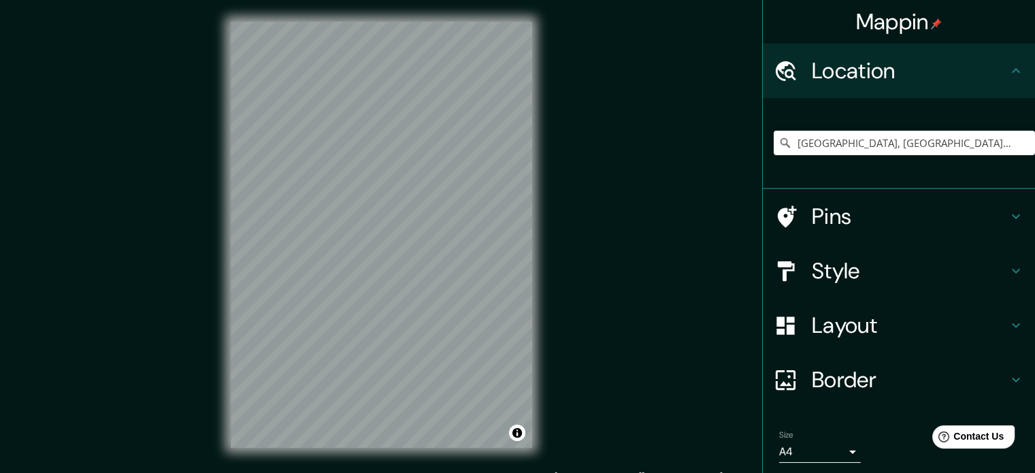
click at [831, 319] on h4 "Layout" at bounding box center [910, 325] width 196 height 27
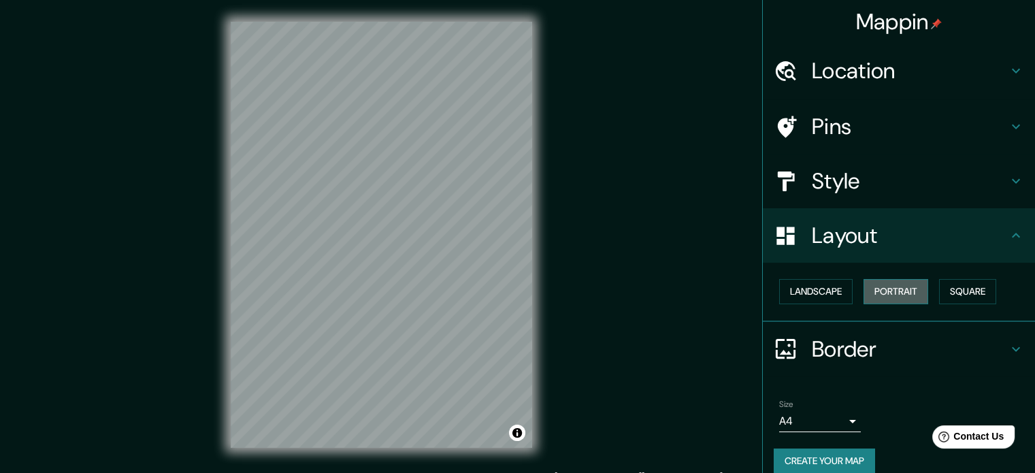
click at [886, 293] on button "Portrait" at bounding box center [896, 291] width 65 height 25
click at [814, 285] on button "Landscape" at bounding box center [816, 291] width 74 height 25
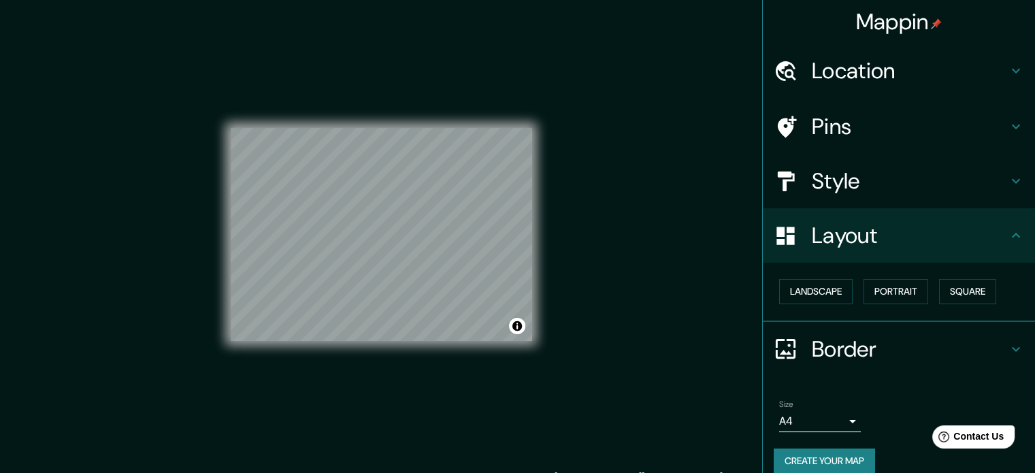
click at [835, 464] on button "Create your map" at bounding box center [824, 461] width 101 height 25
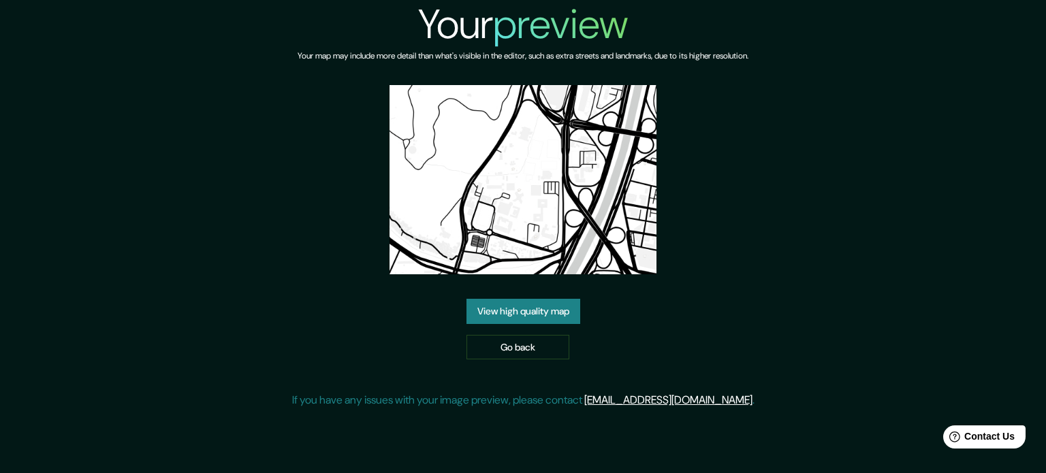
click at [499, 309] on link "View high quality map" at bounding box center [523, 311] width 114 height 25
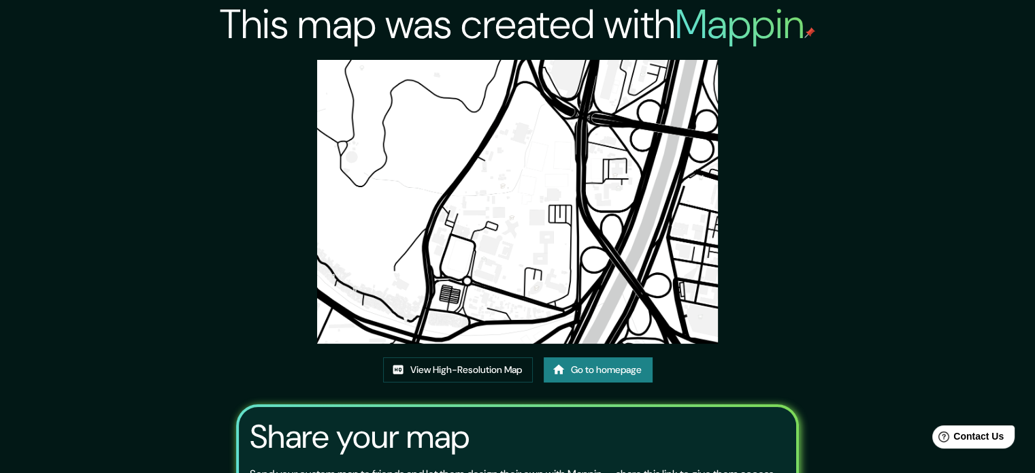
click at [756, 182] on div "This map was created with Mappin View High-Resolution Map Go to homepage Share …" at bounding box center [518, 304] width 596 height 608
